Goal: Transaction & Acquisition: Purchase product/service

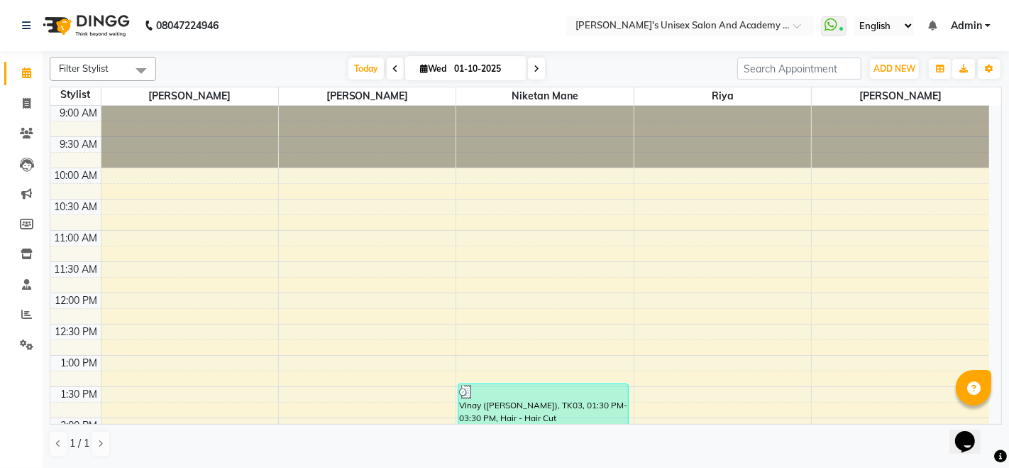
scroll to position [545, 0]
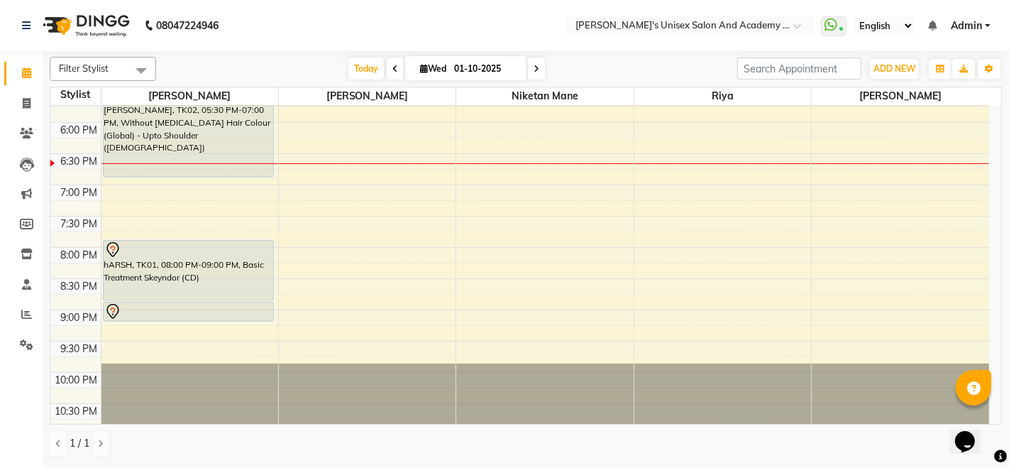
click at [177, 125] on div "[PERSON_NAME], TK02, 05:30 PM-07:00 PM, Without [MEDICAL_DATA] Hair Colour (Glo…" at bounding box center [189, 131] width 170 height 91
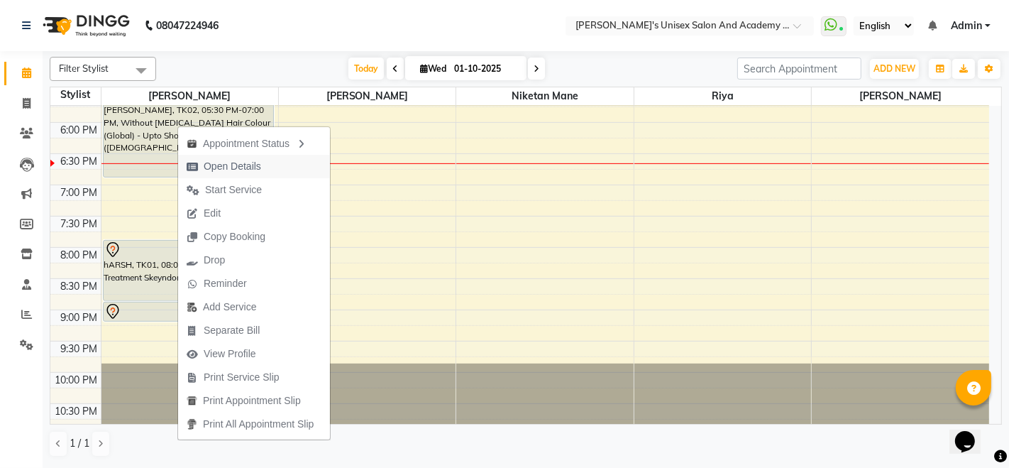
click at [285, 169] on button "Open Details" at bounding box center [254, 166] width 152 height 23
select select "7"
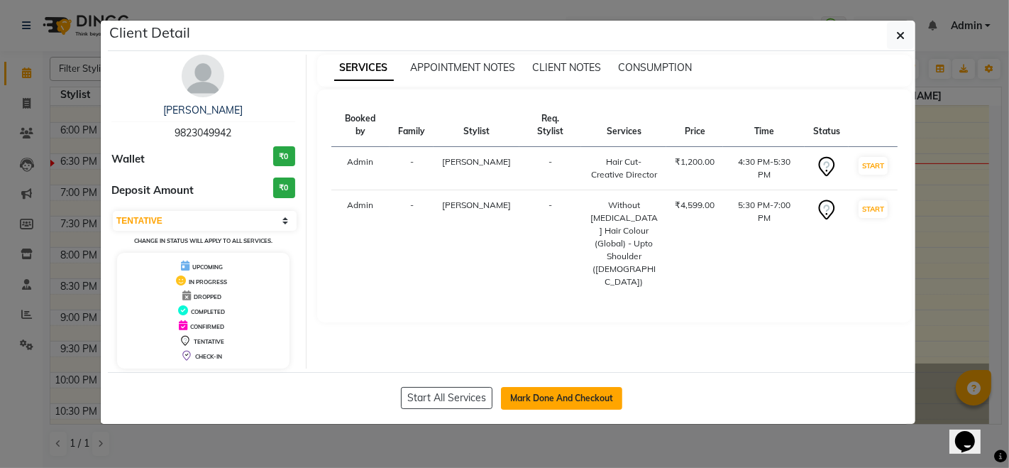
click at [576, 394] on button "Mark Done And Checkout" at bounding box center [561, 398] width 121 height 23
select select "service"
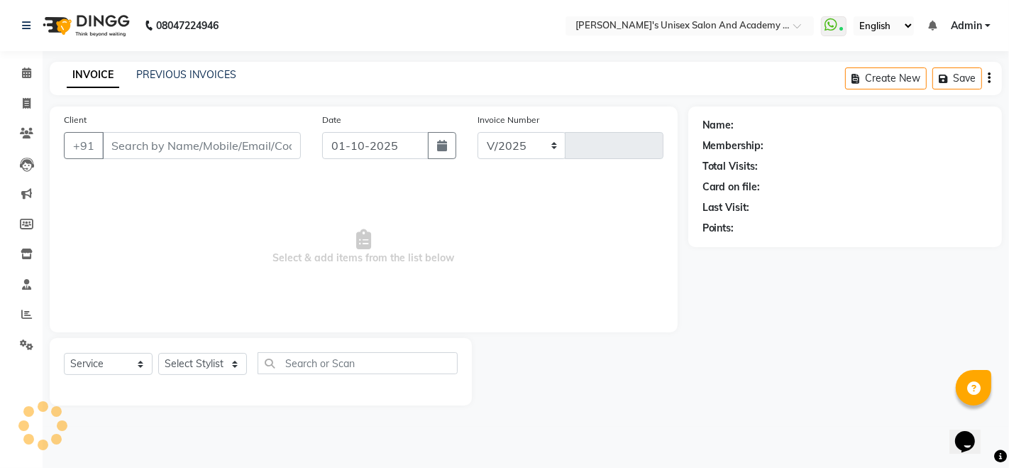
select select "665"
type input "1060"
type input "9823049942"
select select "9923"
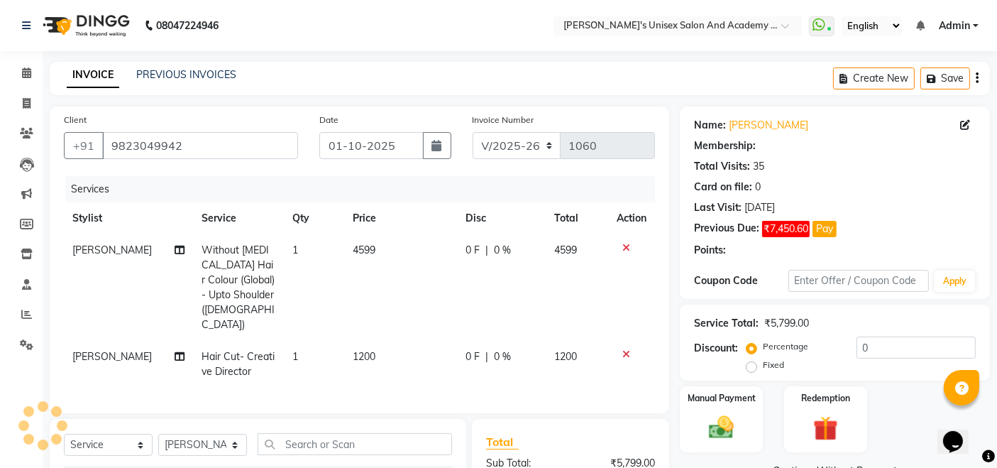
select select "2: Object"
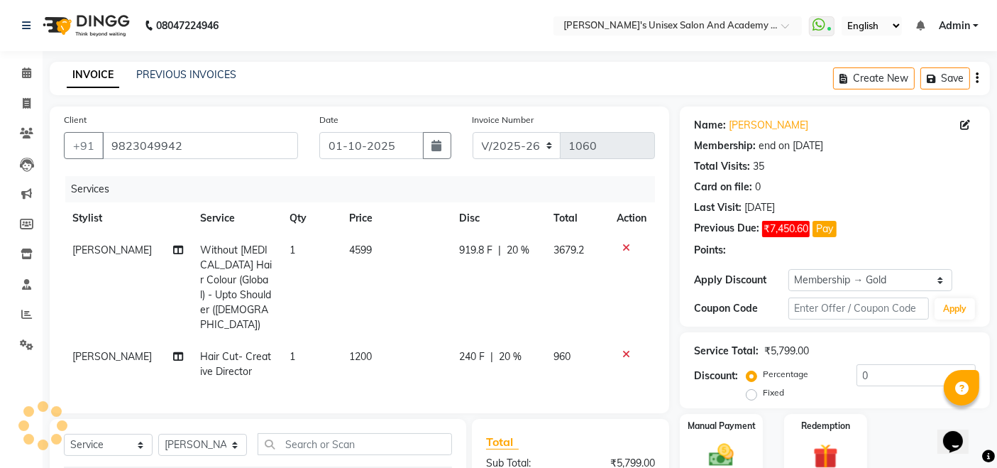
type input "20"
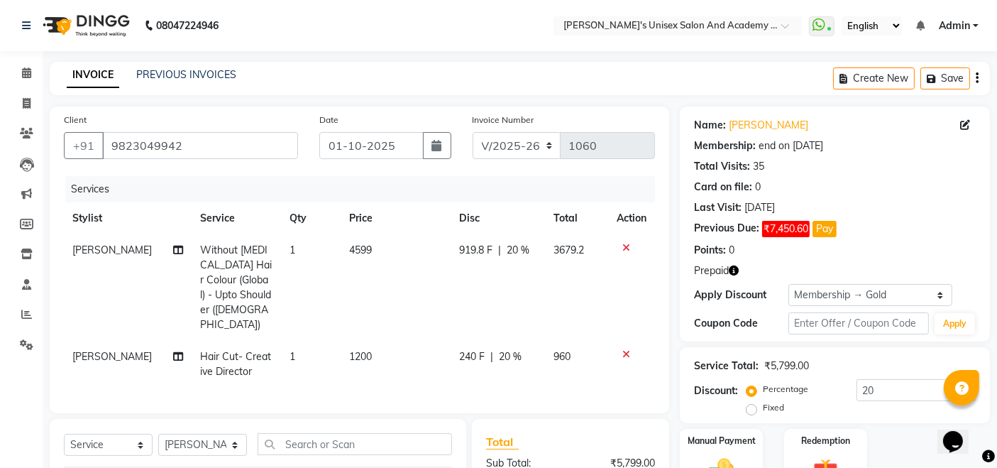
click at [268, 277] on td "Without [MEDICAL_DATA] Hair Colour (Global) - Upto Shoulder ([DEMOGRAPHIC_DATA])" at bounding box center [236, 287] width 89 height 106
select select "9923"
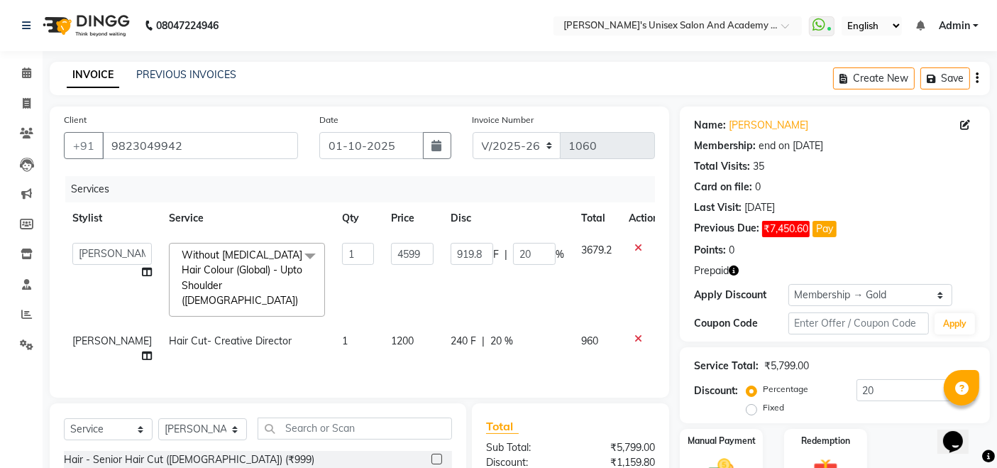
click at [268, 276] on span "Without [MEDICAL_DATA] Hair Colour (Global) - Upto Shoulder ([DEMOGRAPHIC_DATA]…" at bounding box center [243, 278] width 130 height 61
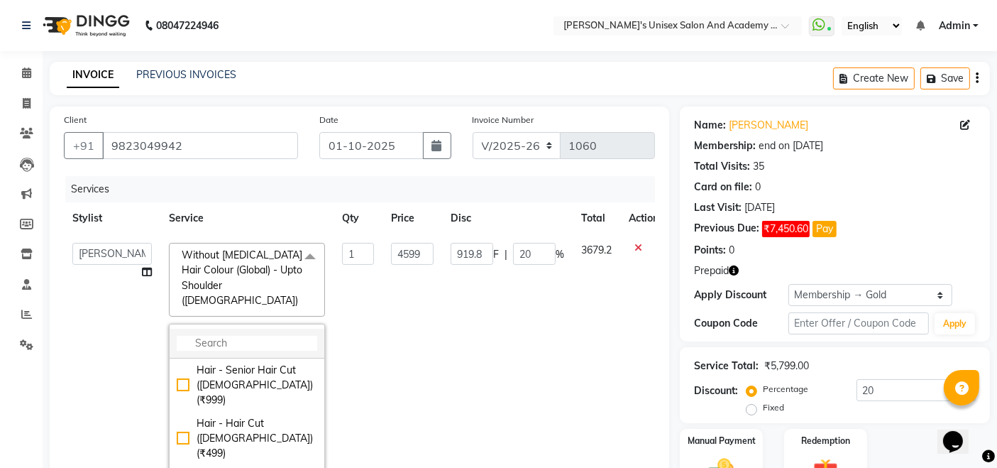
click at [235, 336] on input "multiselect-search" at bounding box center [247, 343] width 141 height 15
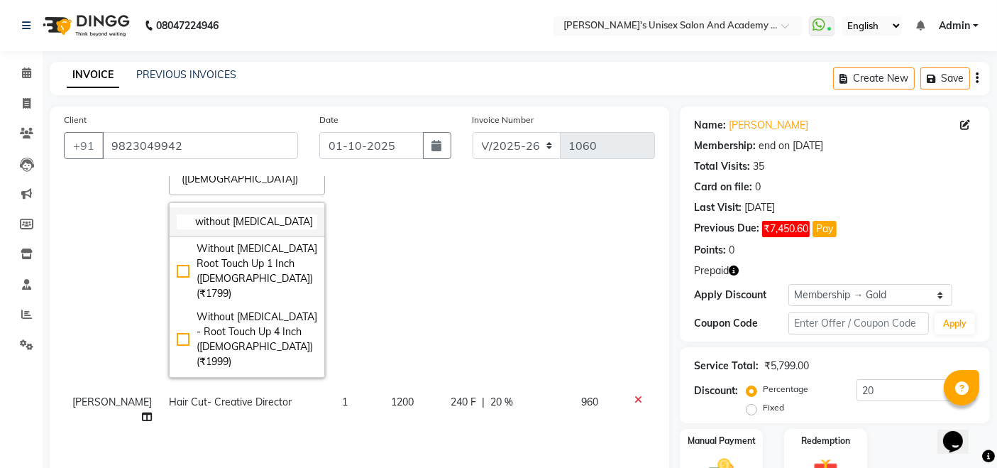
scroll to position [158, 0]
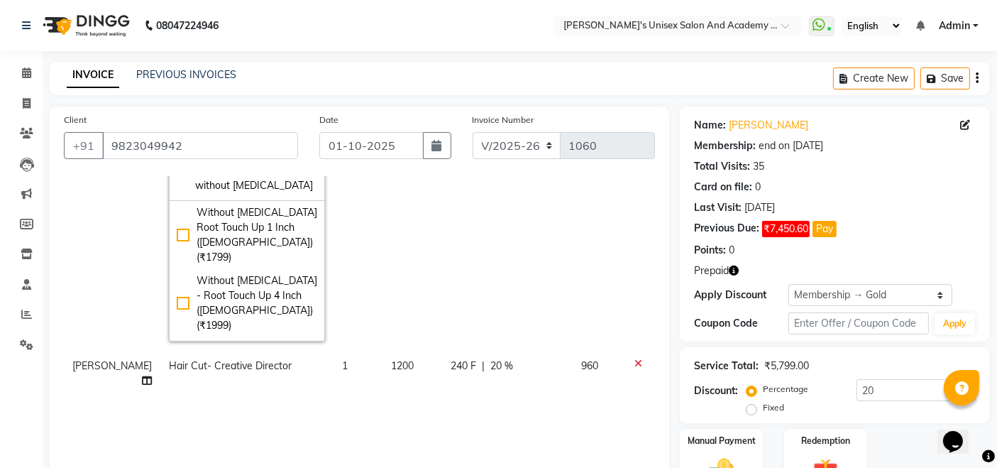
type input "without [MEDICAL_DATA]"
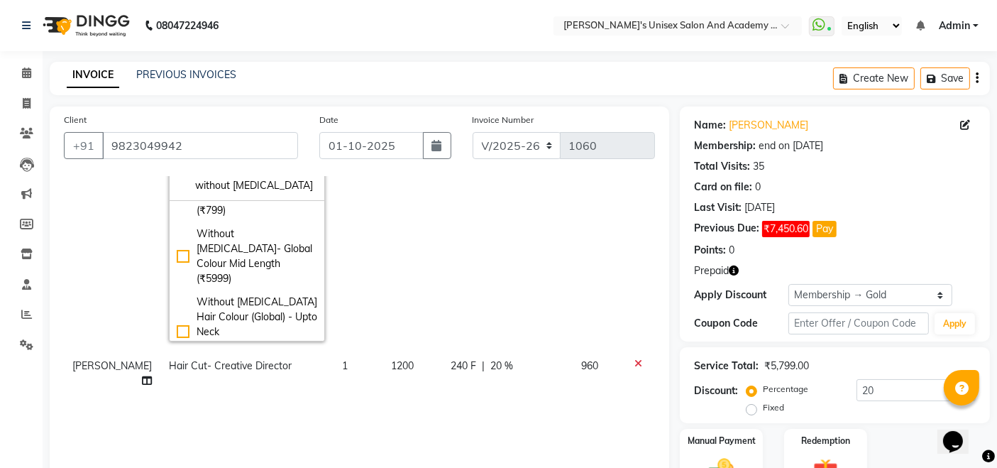
scroll to position [378, 0]
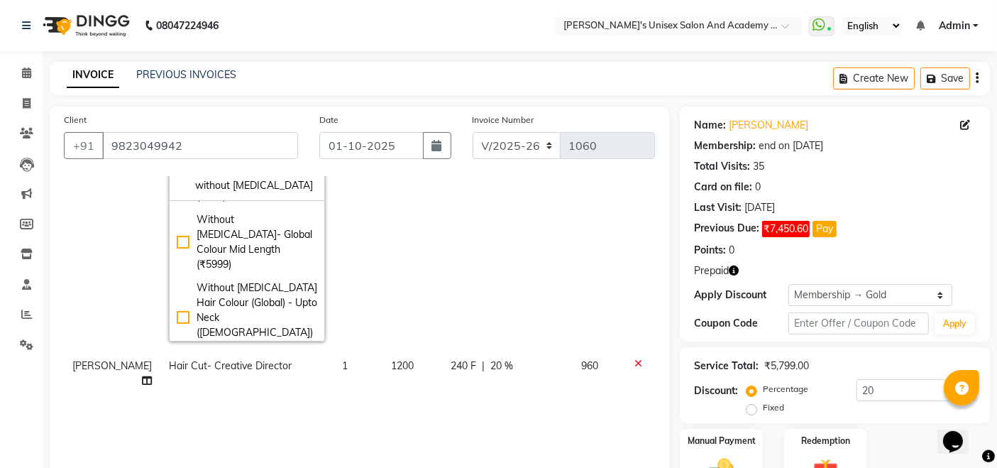
type input "5599"
type input "1119.8"
checkbox input "false"
checkbox input "true"
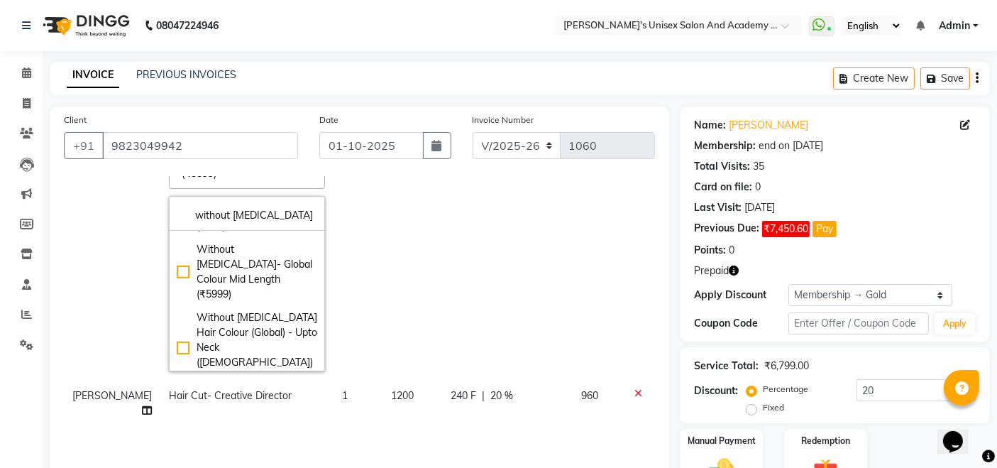
click at [444, 253] on td "1119.8 F | 20 %" at bounding box center [507, 228] width 131 height 303
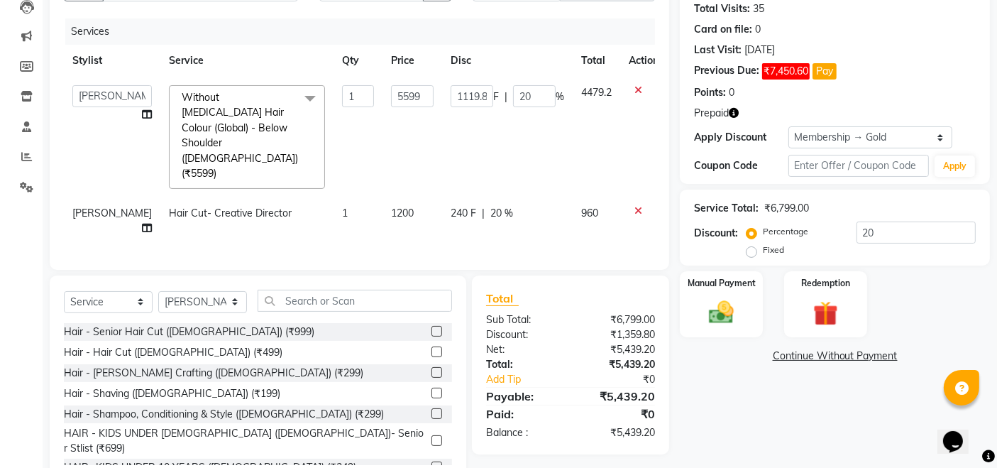
scroll to position [0, 0]
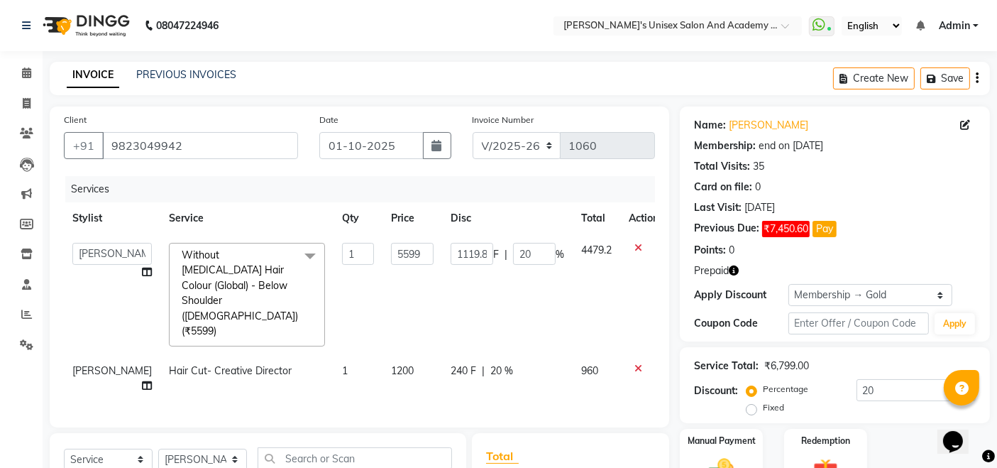
click at [853, 183] on div "Card on file: 0" at bounding box center [835, 187] width 282 height 15
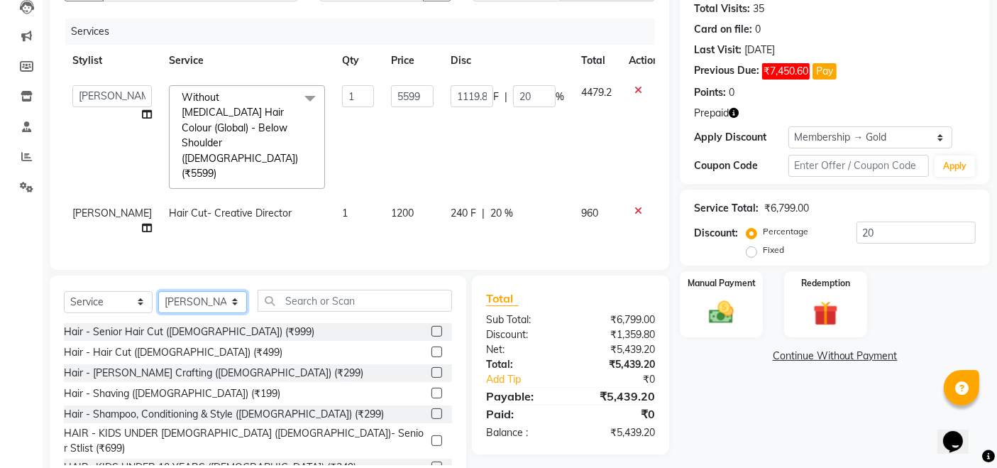
click at [237, 300] on select "Select Stylist [PERSON_NAME] Niketan Mane [PERSON_NAME] Sakshey Chandlaa [PERSO…" at bounding box center [202, 302] width 89 height 22
select select "65488"
click at [158, 291] on select "Select Stylist [PERSON_NAME] Niketan Mane [PERSON_NAME] Sakshey Chandlaa [PERSO…" at bounding box center [202, 302] width 89 height 22
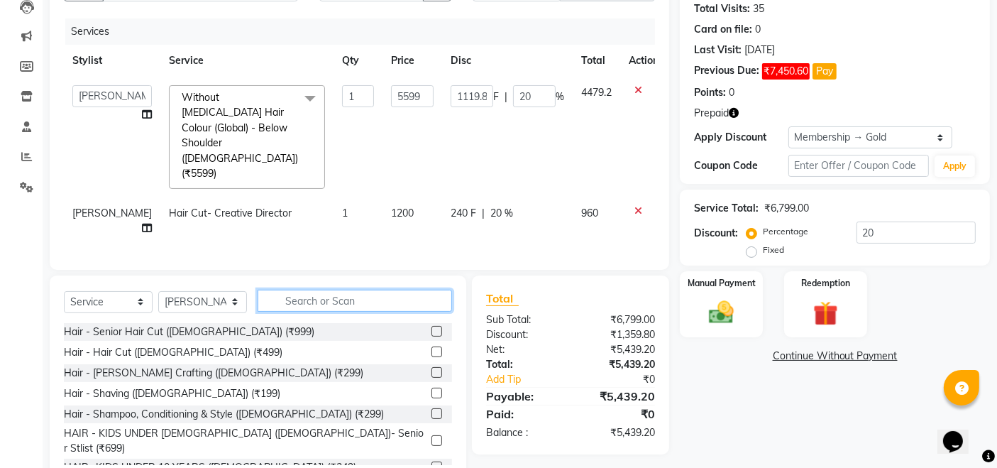
click at [341, 305] on input "text" at bounding box center [355, 301] width 195 height 22
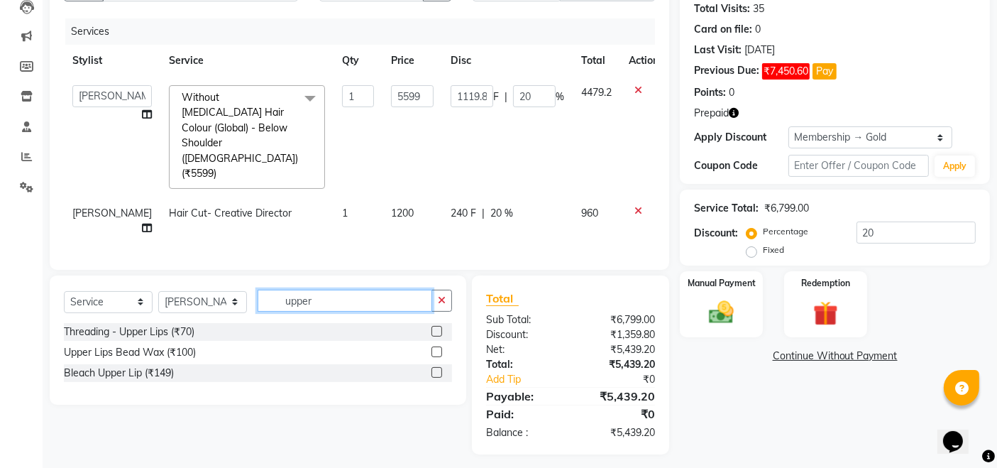
type input "upper"
click at [435, 349] on label at bounding box center [437, 351] width 11 height 11
click at [435, 349] on input "checkbox" at bounding box center [436, 352] width 9 height 9
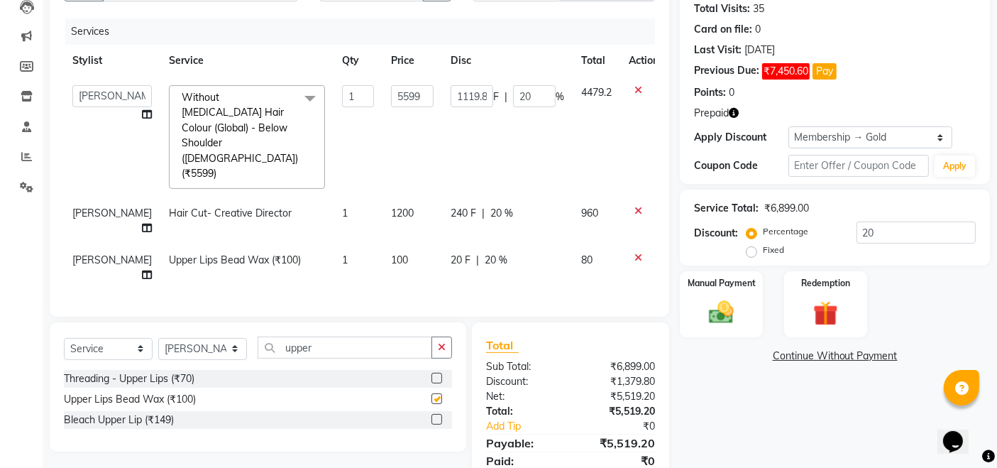
checkbox input "false"
click at [221, 354] on select "Select Stylist [PERSON_NAME] Niketan Mane [PERSON_NAME] Sakshey Chandlaa [PERSO…" at bounding box center [202, 349] width 89 height 22
select select "85256"
click at [158, 338] on select "Select Stylist [PERSON_NAME] Niketan Mane [PERSON_NAME] Sakshey Chandlaa [PERSO…" at bounding box center [202, 349] width 89 height 22
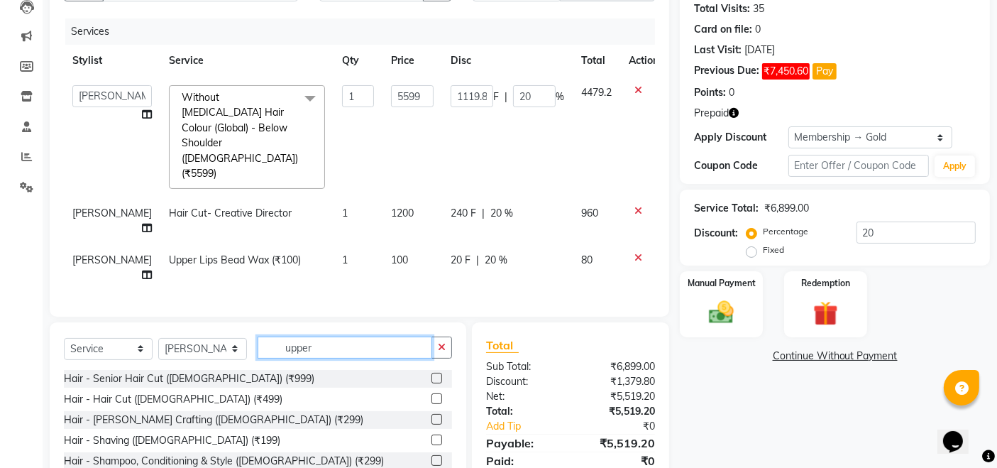
click at [336, 346] on input "upper" at bounding box center [345, 347] width 175 height 22
type input "u"
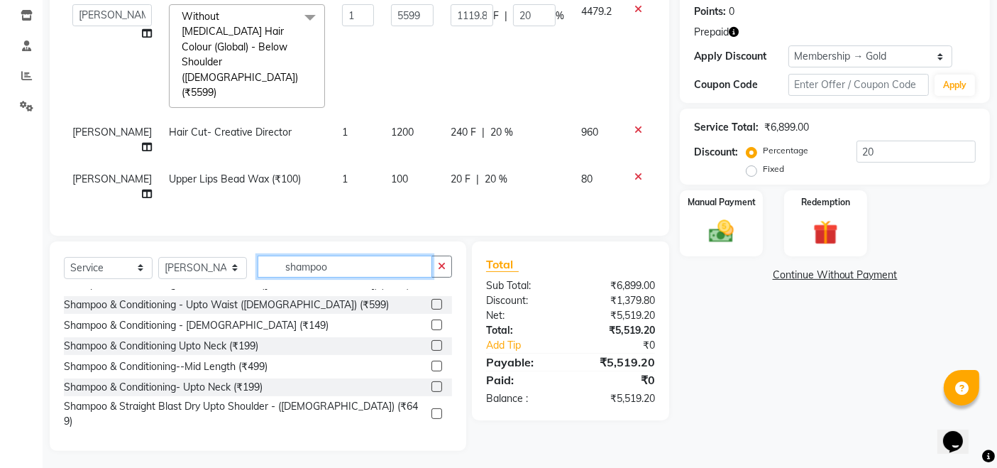
type input "shampoo"
click at [432, 408] on label at bounding box center [437, 413] width 11 height 11
click at [432, 410] on input "checkbox" at bounding box center [436, 414] width 9 height 9
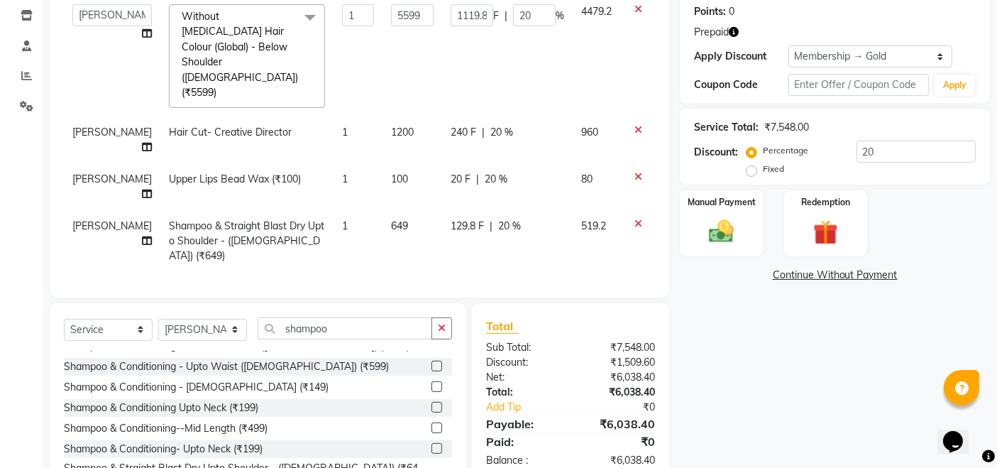
checkbox input "false"
click at [734, 221] on img at bounding box center [722, 232] width 43 height 30
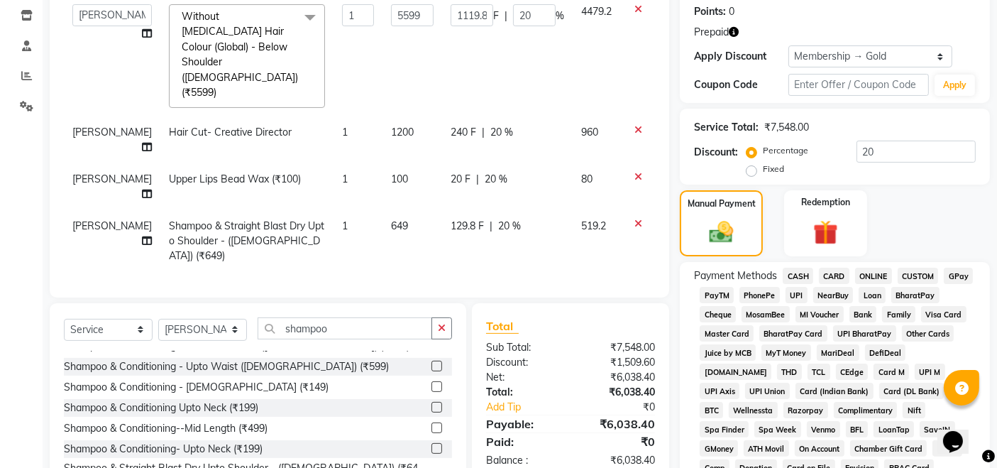
click at [872, 226] on div "Manual Payment Redemption" at bounding box center [835, 223] width 332 height 67
click at [848, 224] on div "Redemption" at bounding box center [826, 224] width 86 height 70
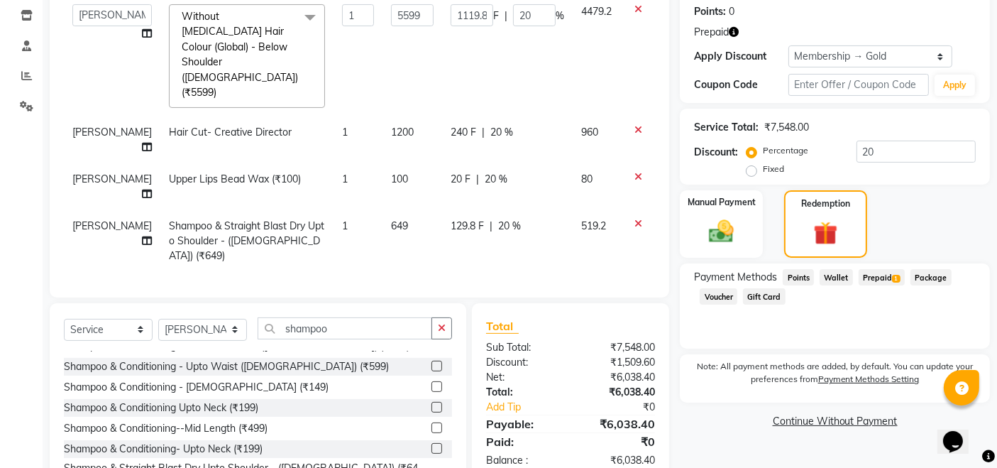
click at [879, 275] on span "Prepaid 1" at bounding box center [882, 277] width 46 height 16
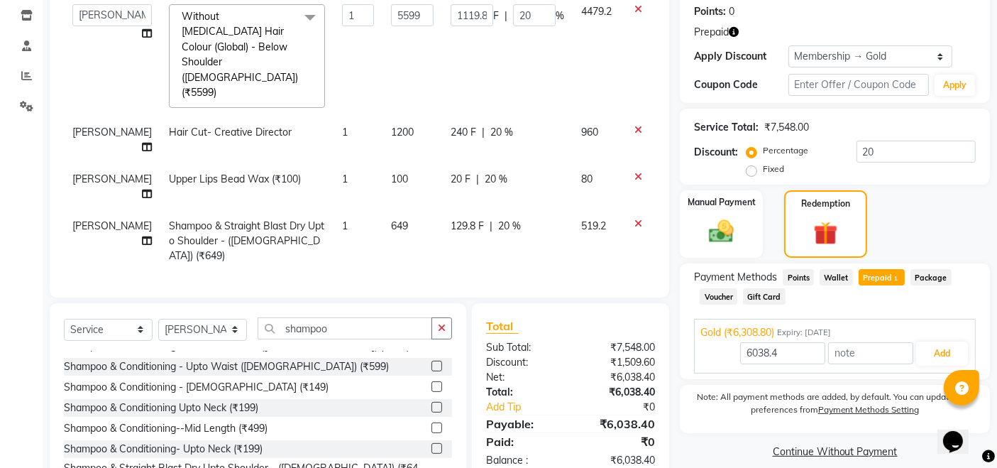
scroll to position [285, 0]
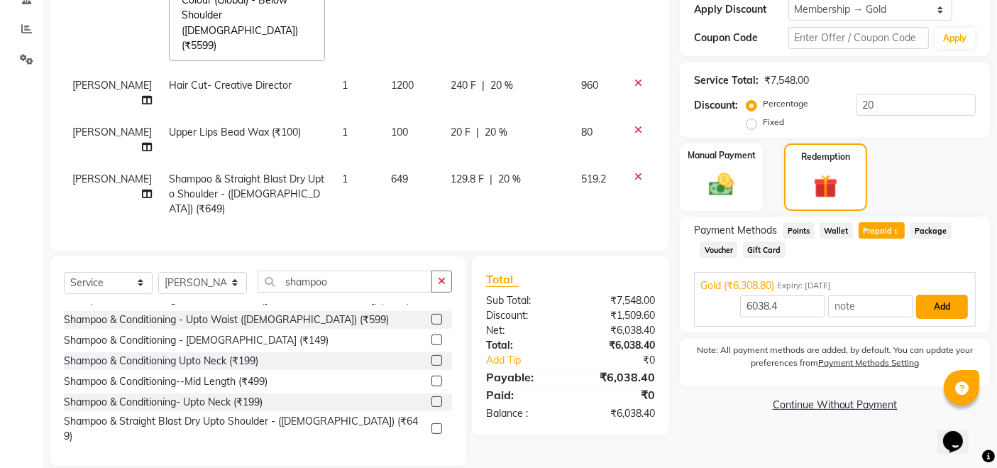
click at [956, 310] on button "Add" at bounding box center [942, 307] width 52 height 24
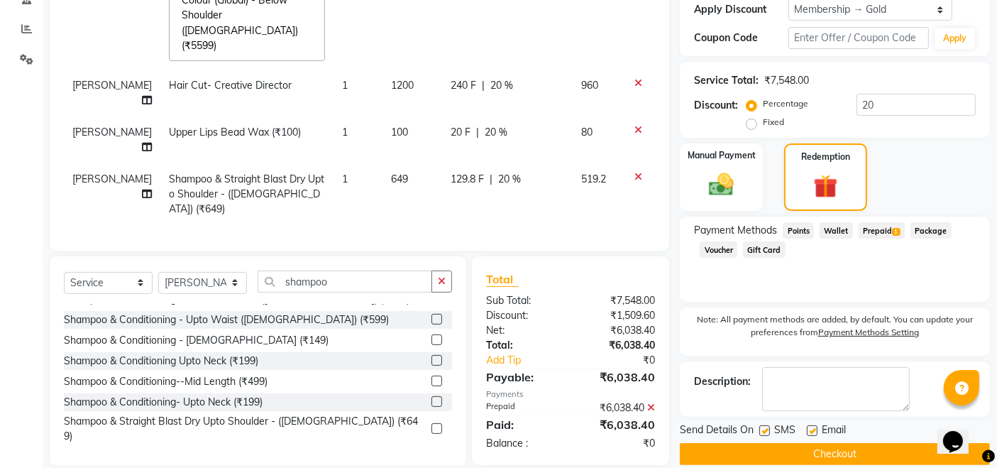
click at [794, 453] on button "Checkout" at bounding box center [835, 454] width 310 height 22
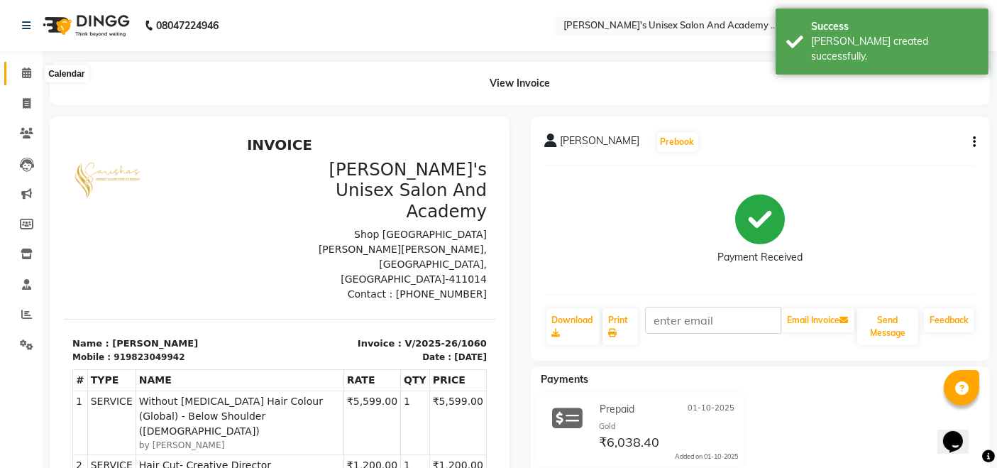
click at [26, 74] on icon at bounding box center [26, 72] width 9 height 11
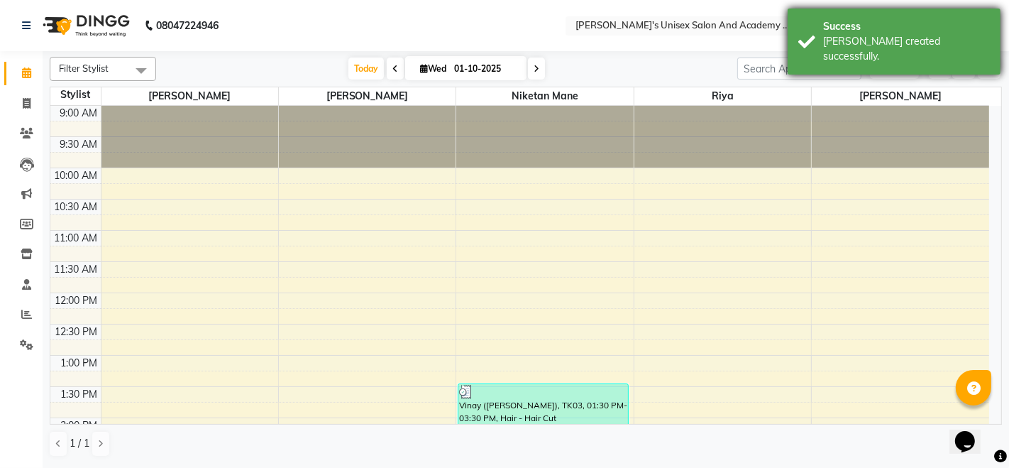
click at [950, 43] on div "[PERSON_NAME] created successfully." at bounding box center [906, 49] width 167 height 30
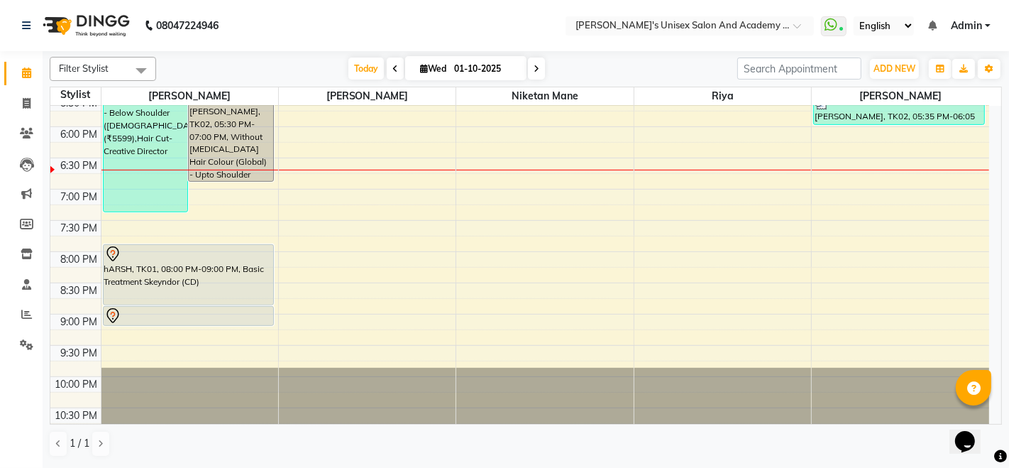
scroll to position [545, 0]
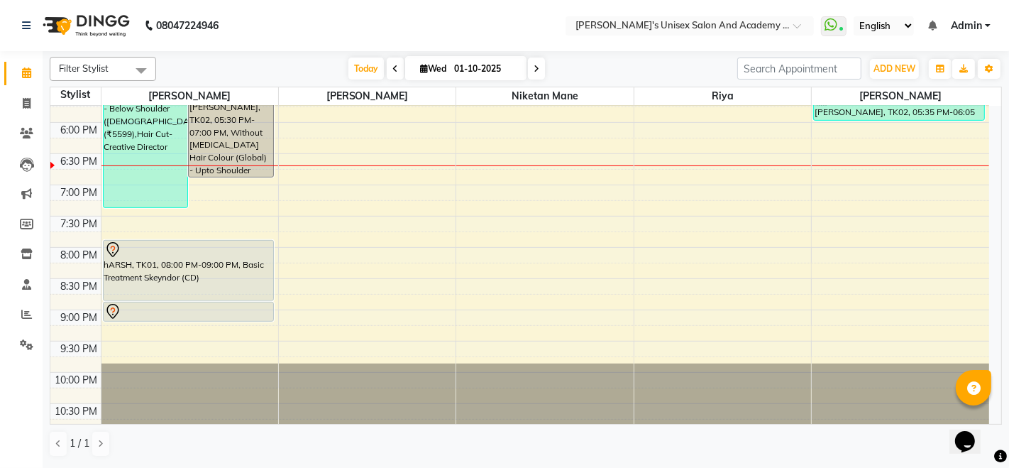
click at [235, 246] on div at bounding box center [188, 249] width 168 height 17
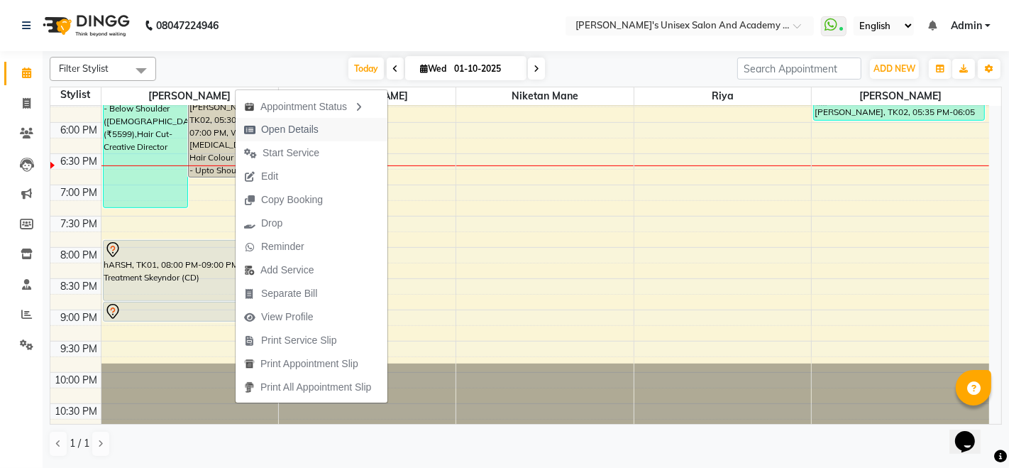
click at [317, 132] on span "Open Details" at bounding box center [290, 129] width 58 height 15
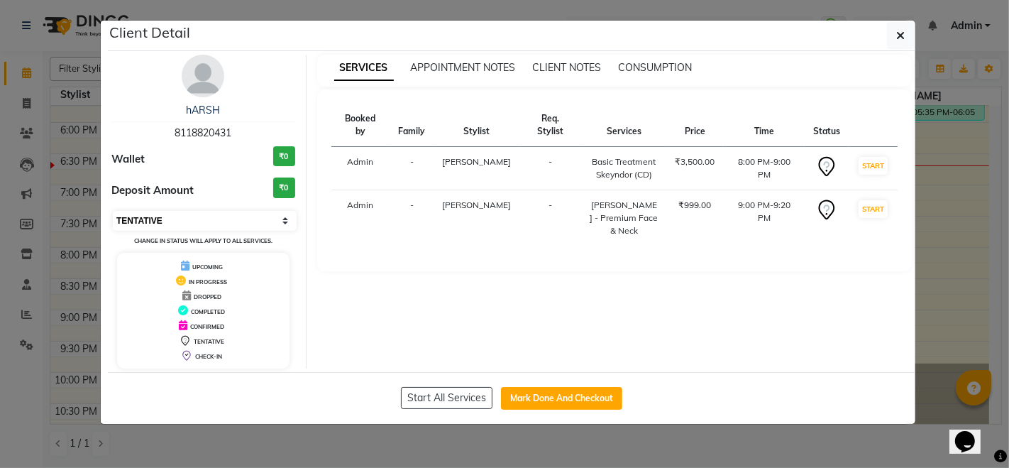
click at [248, 221] on select "Select IN SERVICE CONFIRMED TENTATIVE CHECK IN MARK DONE DROPPED UPCOMING" at bounding box center [205, 221] width 184 height 20
select select "2"
click at [113, 211] on select "Select IN SERVICE CONFIRMED TENTATIVE CHECK IN MARK DONE DROPPED UPCOMING" at bounding box center [205, 221] width 184 height 20
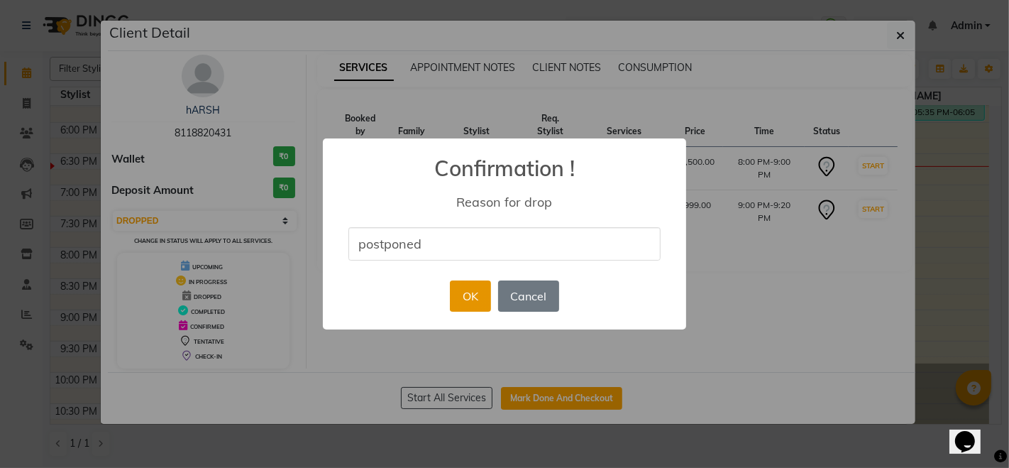
type input "postponed"
click at [462, 298] on button "OK" at bounding box center [470, 295] width 40 height 31
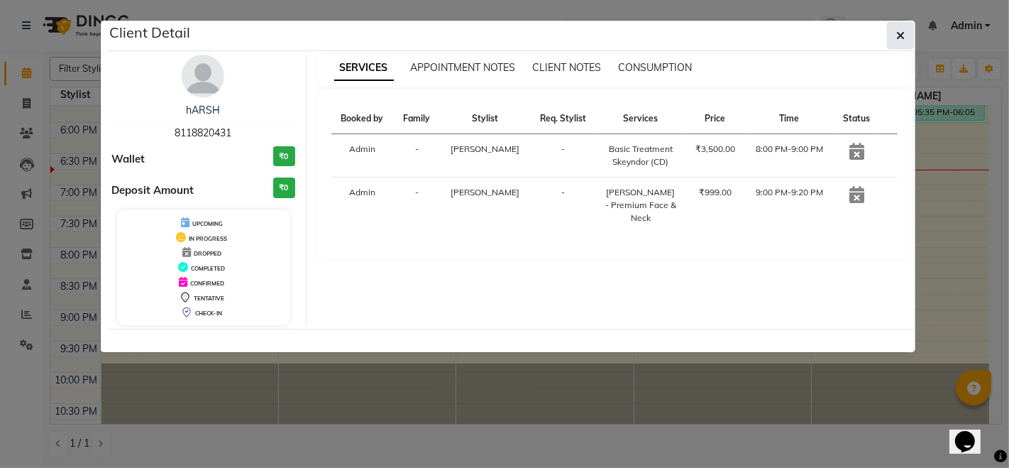
click at [907, 26] on button "button" at bounding box center [900, 35] width 27 height 27
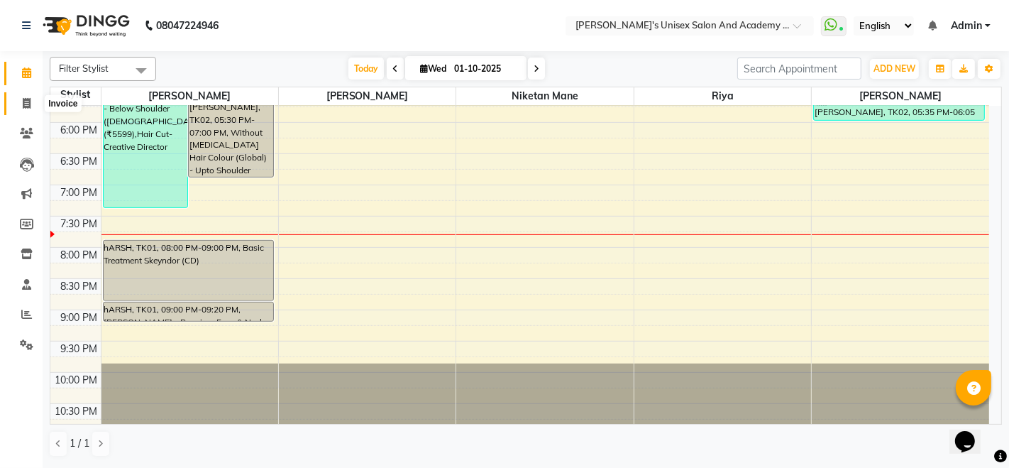
click at [26, 102] on icon at bounding box center [27, 103] width 8 height 11
select select "665"
select select "service"
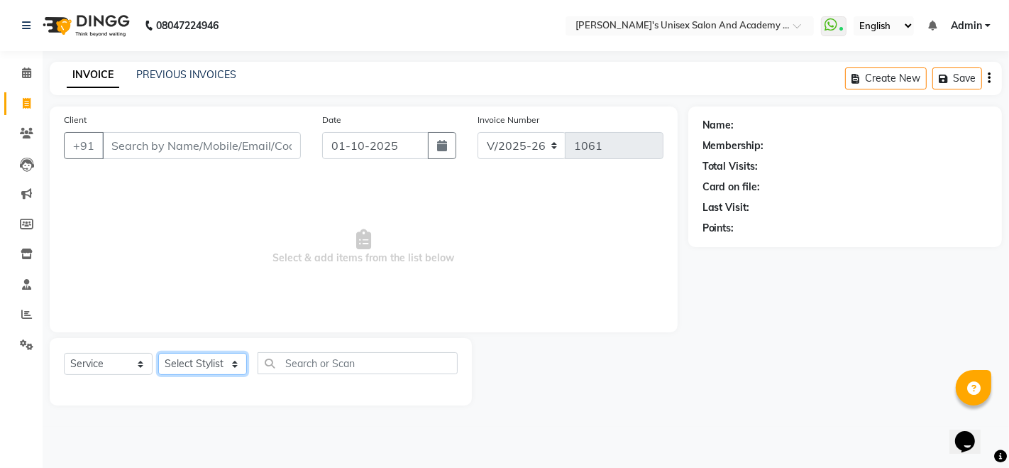
click at [197, 365] on select "Select Stylist [PERSON_NAME] Niketan Mane [PERSON_NAME] Sakshey Chandlaa [PERSO…" at bounding box center [202, 364] width 89 height 22
select select "9923"
click at [158, 353] on select "Select Stylist [PERSON_NAME] Niketan Mane [PERSON_NAME] Sakshey Chandlaa [PERSO…" at bounding box center [202, 364] width 89 height 22
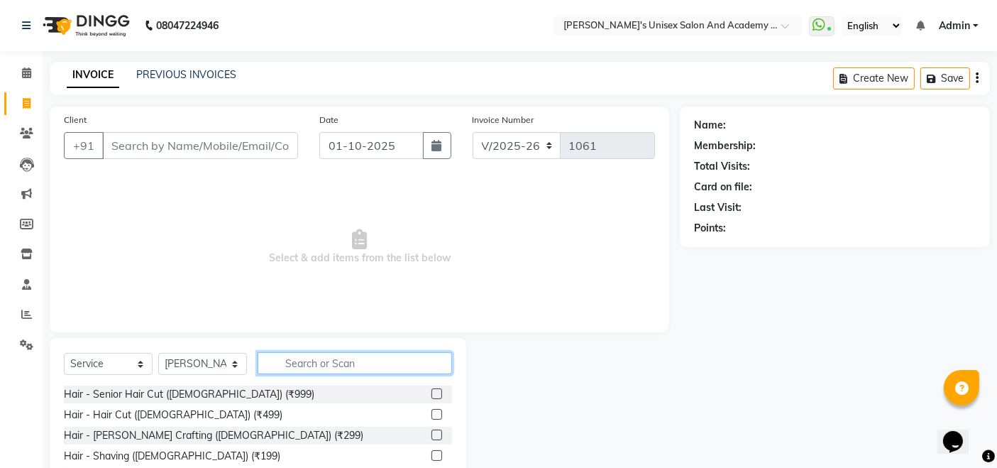
click at [327, 368] on input "text" at bounding box center [355, 363] width 195 height 22
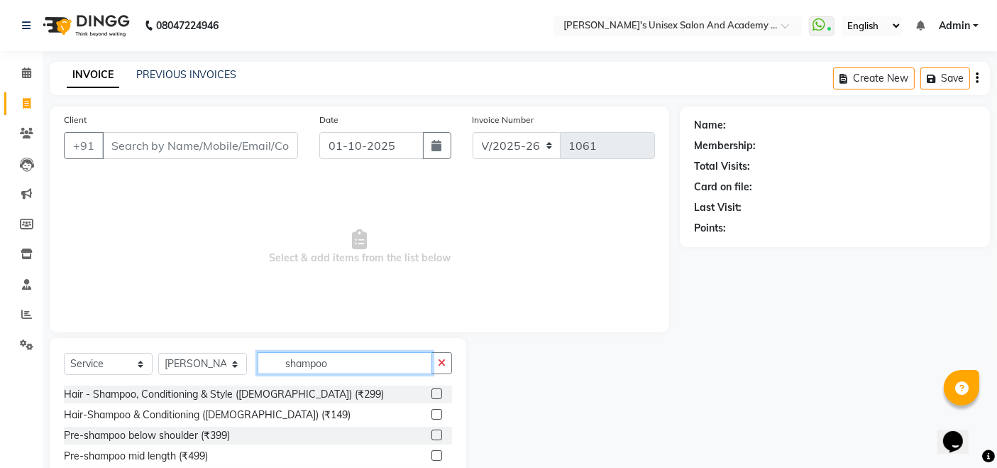
type input "shampoo"
click at [432, 394] on label at bounding box center [437, 393] width 11 height 11
click at [432, 394] on input "checkbox" at bounding box center [436, 394] width 9 height 9
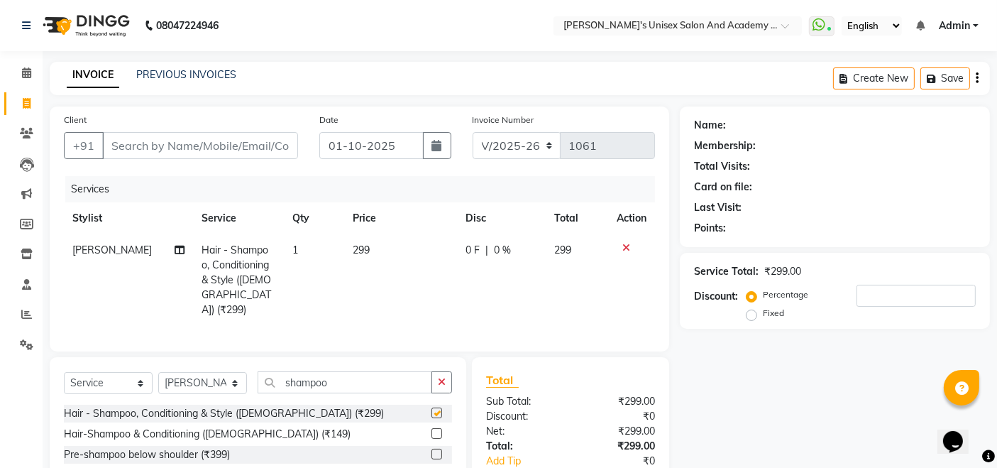
checkbox input "false"
click at [172, 148] on input "Client" at bounding box center [200, 145] width 196 height 27
type input "9"
type input "0"
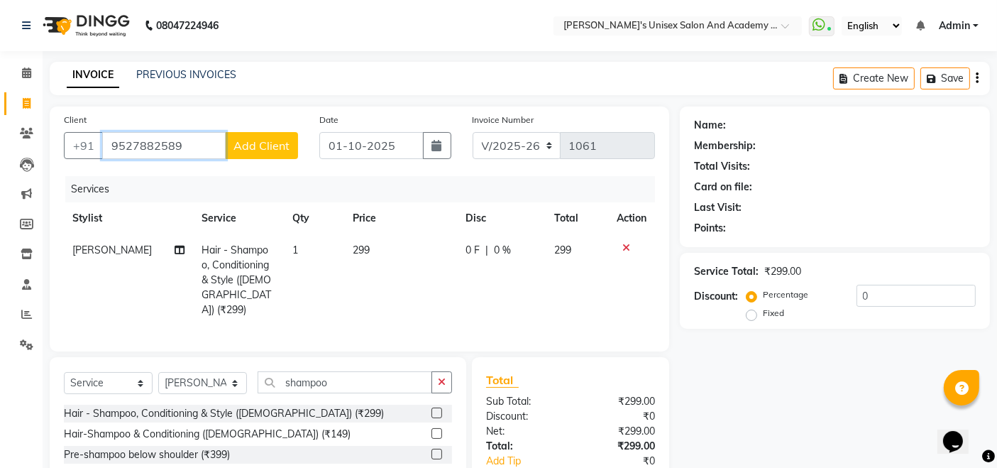
type input "9527882589"
click at [278, 140] on span "Add Client" at bounding box center [262, 145] width 56 height 14
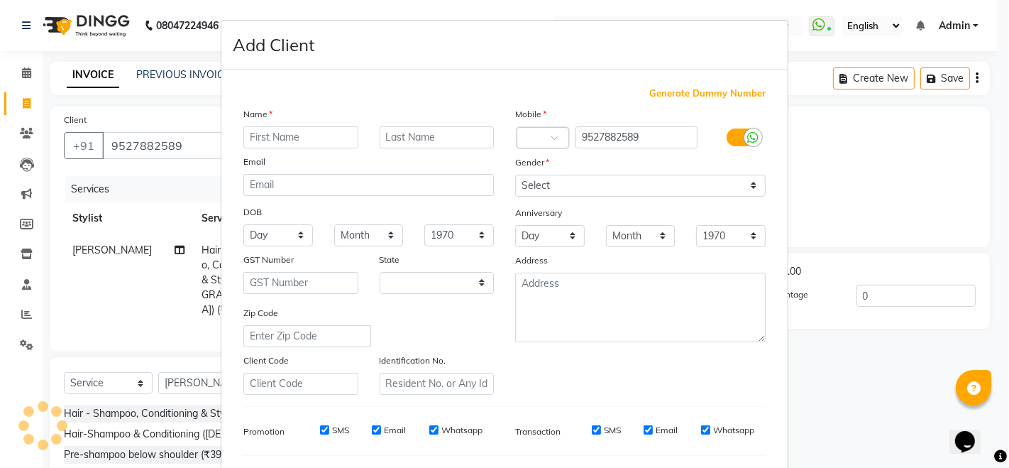
select select "22"
type input "[PERSON_NAME]"
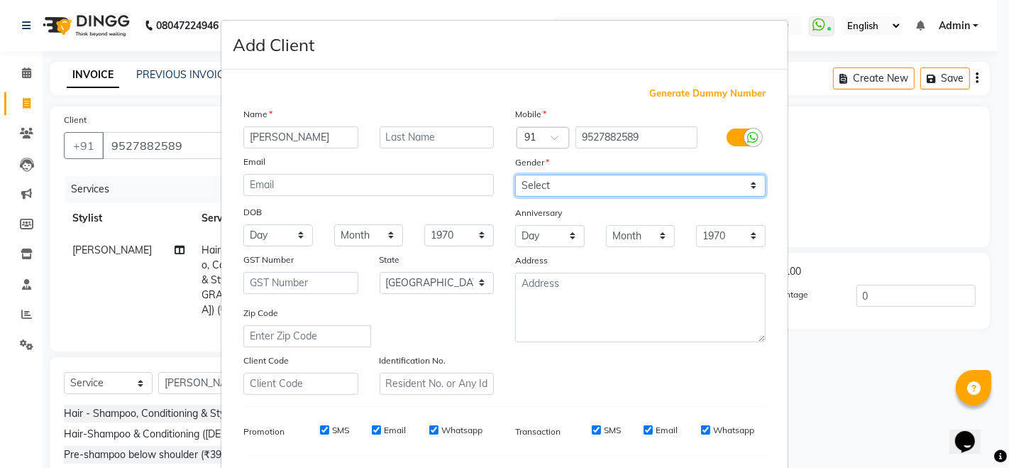
click at [595, 185] on select "Select [DEMOGRAPHIC_DATA] [DEMOGRAPHIC_DATA] Other Prefer Not To Say" at bounding box center [640, 186] width 251 height 22
select select "[DEMOGRAPHIC_DATA]"
click at [515, 175] on select "Select [DEMOGRAPHIC_DATA] [DEMOGRAPHIC_DATA] Other Prefer Not To Say" at bounding box center [640, 186] width 251 height 22
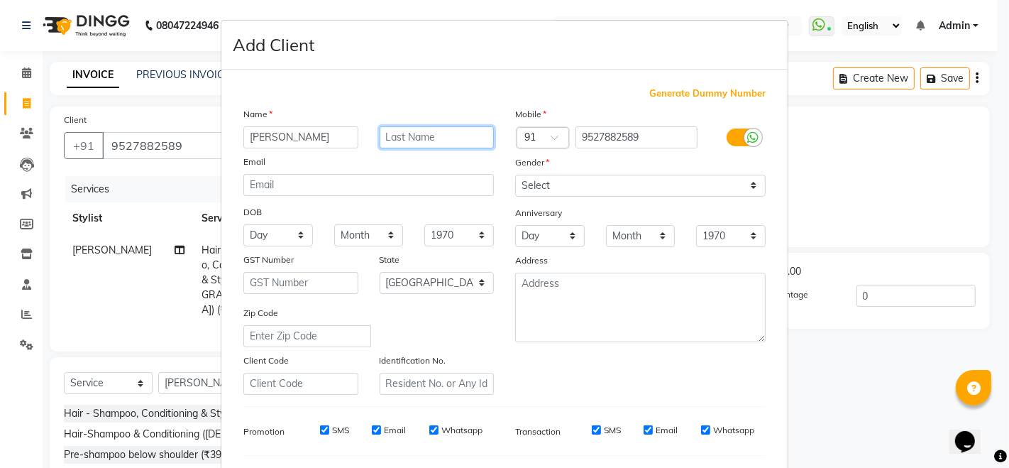
click at [417, 138] on input "text" at bounding box center [437, 137] width 115 height 22
click at [387, 138] on input "(abid Client)" at bounding box center [437, 137] width 115 height 22
type input "(Abid Client)"
click at [461, 38] on div "Add Client" at bounding box center [504, 45] width 567 height 49
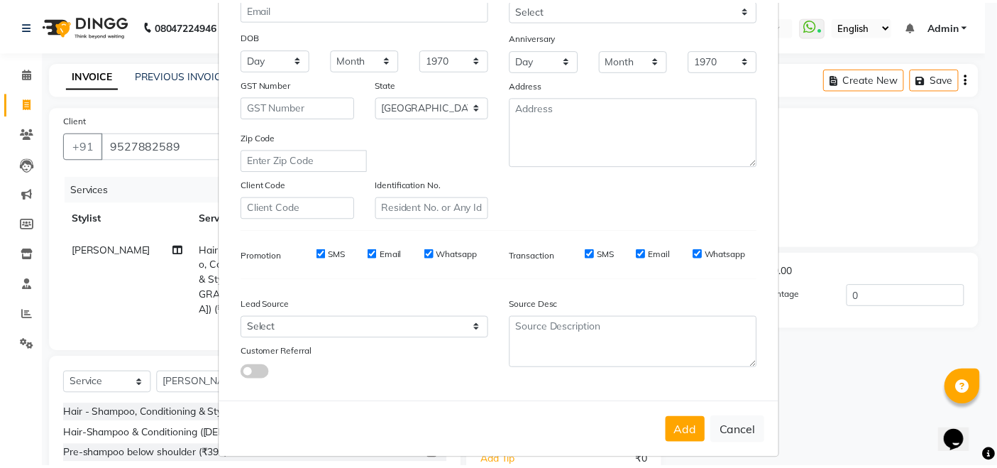
scroll to position [186, 0]
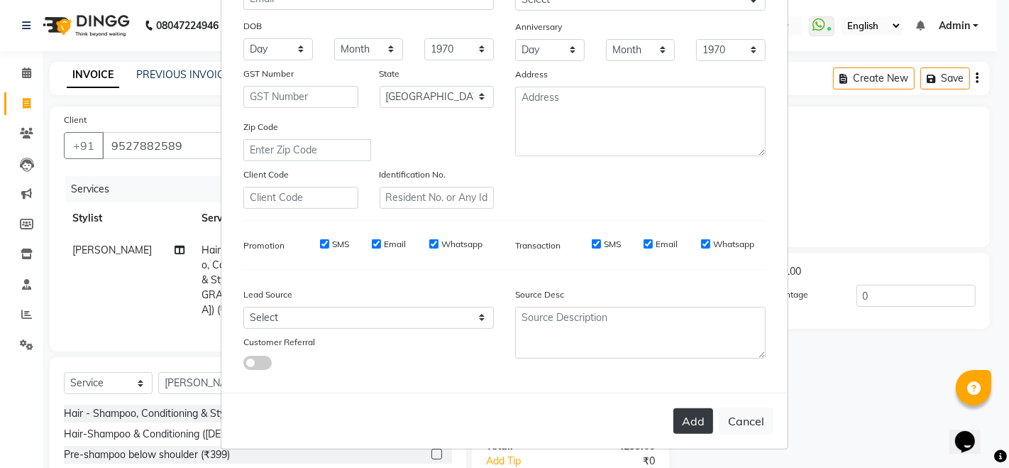
click at [692, 421] on button "Add" at bounding box center [694, 421] width 40 height 26
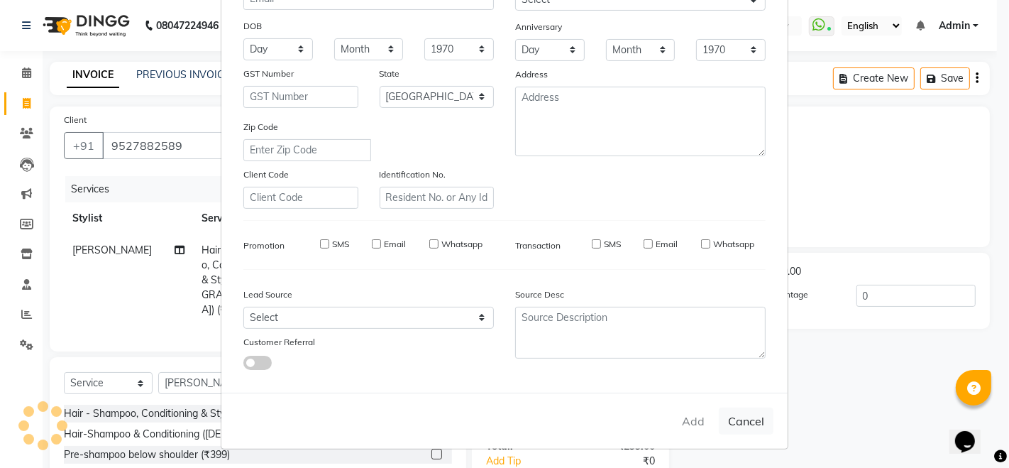
select select
select select "null"
select select
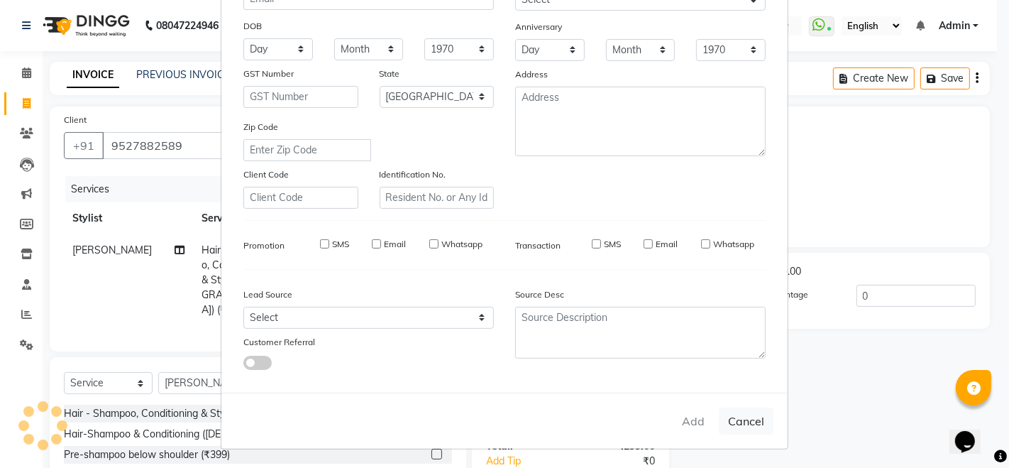
select select
checkbox input "false"
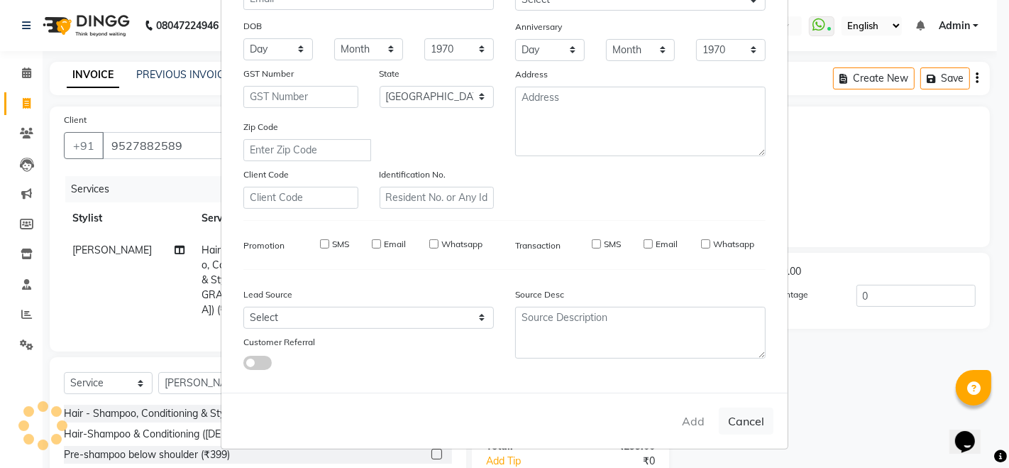
checkbox input "false"
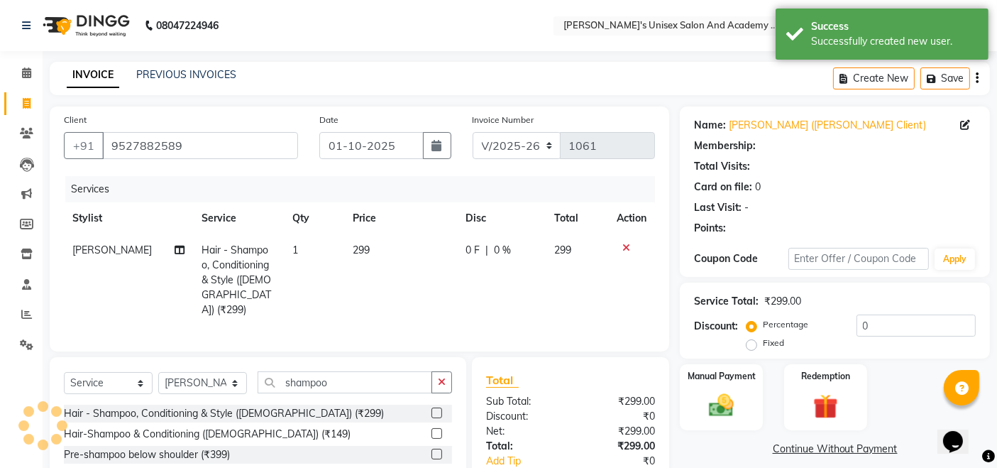
select select "1: Object"
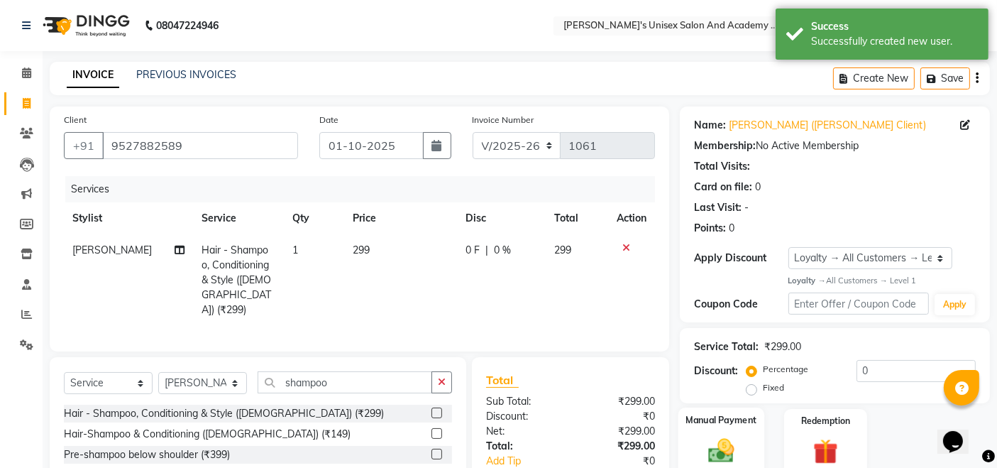
scroll to position [116, 0]
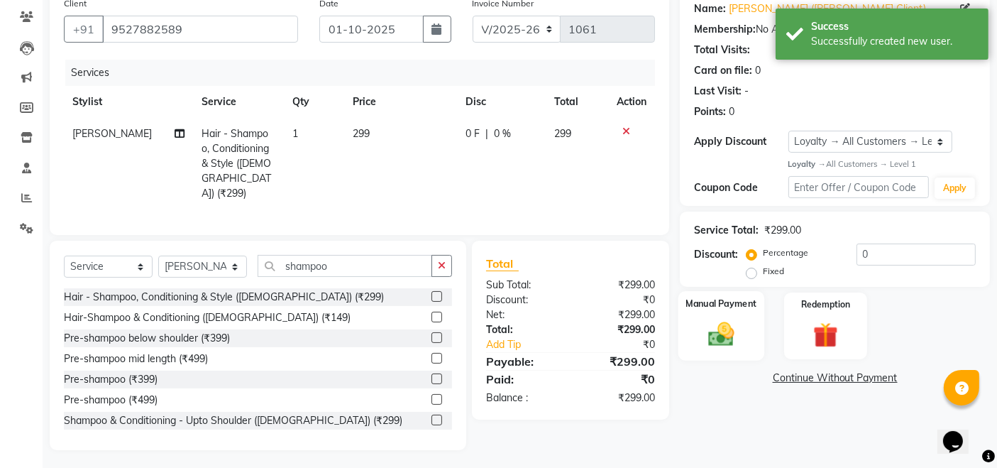
click at [734, 327] on img at bounding box center [722, 334] width 43 height 30
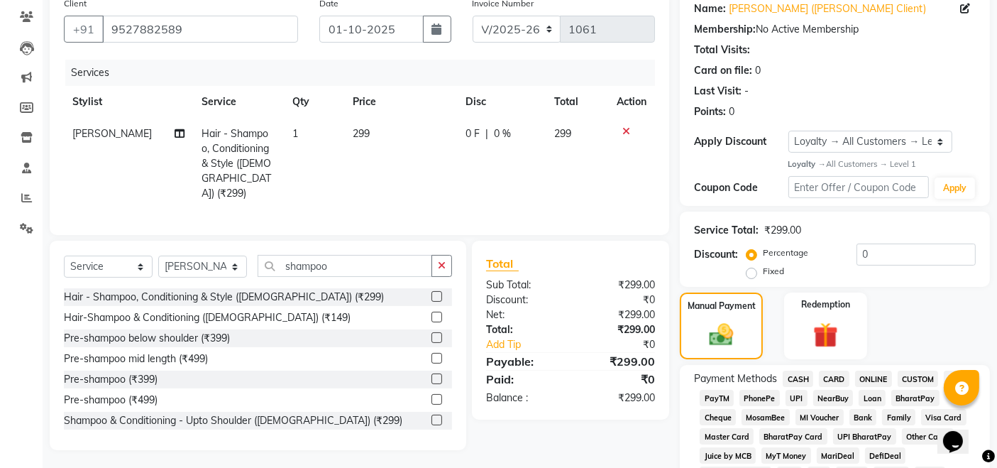
click at [797, 396] on span "UPI" at bounding box center [797, 398] width 22 height 16
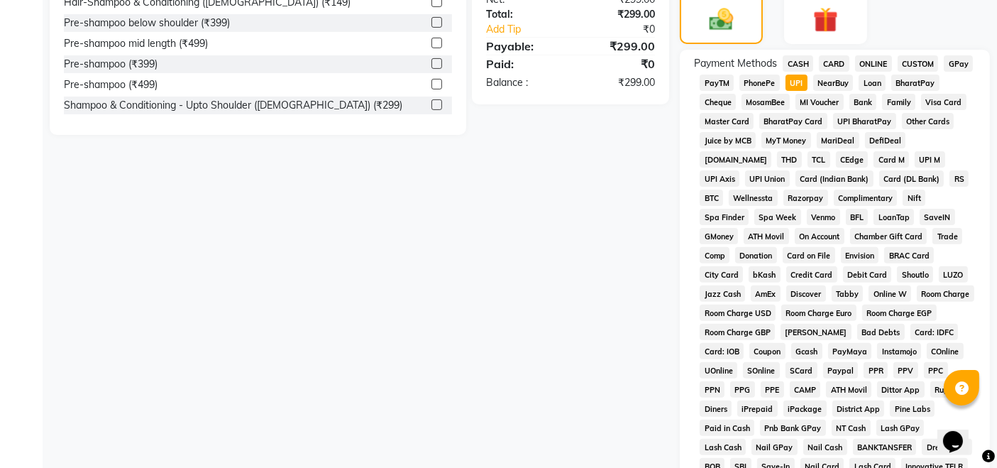
scroll to position [629, 0]
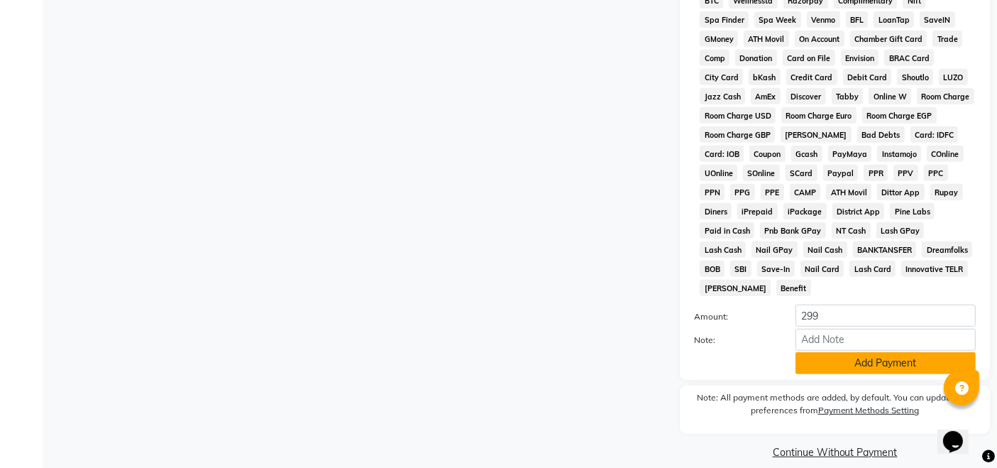
click at [870, 352] on button "Add Payment" at bounding box center [886, 363] width 180 height 22
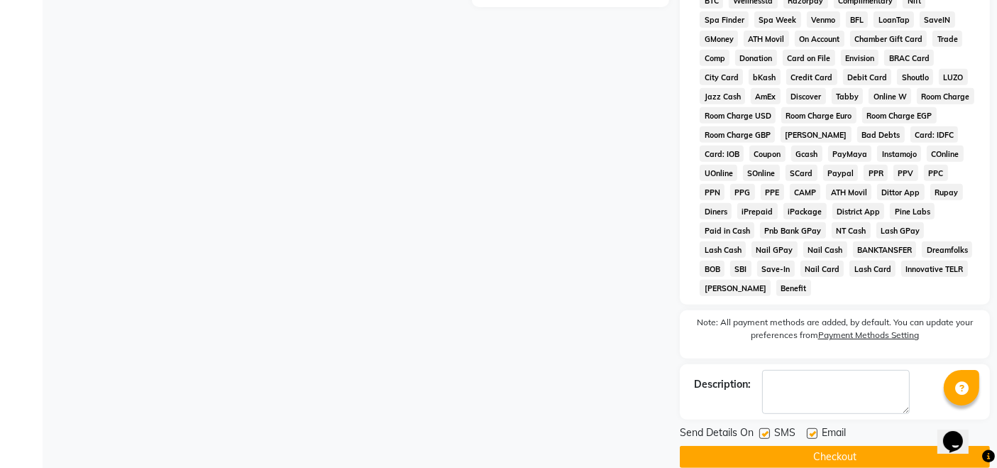
click at [880, 447] on button "Checkout" at bounding box center [835, 457] width 310 height 22
